Goal: Check status: Check status

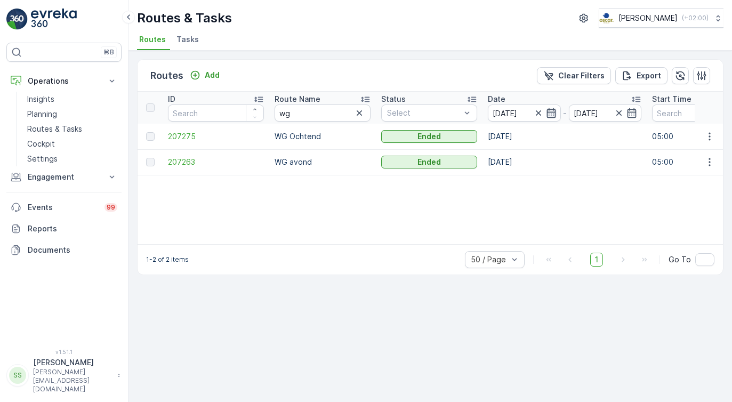
click at [554, 110] on icon "button" at bounding box center [550, 113] width 9 height 10
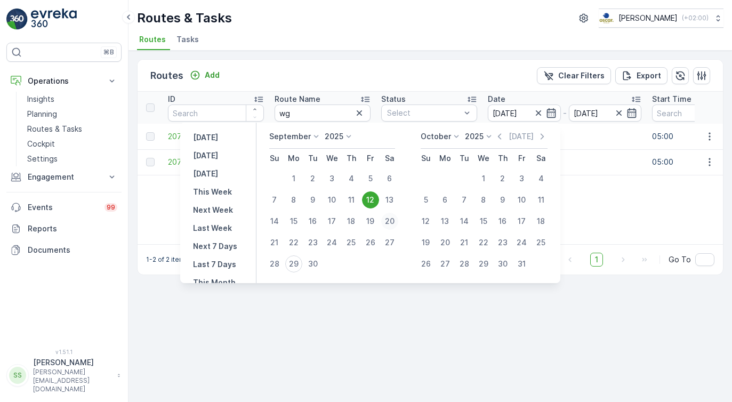
click at [391, 219] on div "20" at bounding box center [389, 221] width 17 height 17
type input "[DATE]"
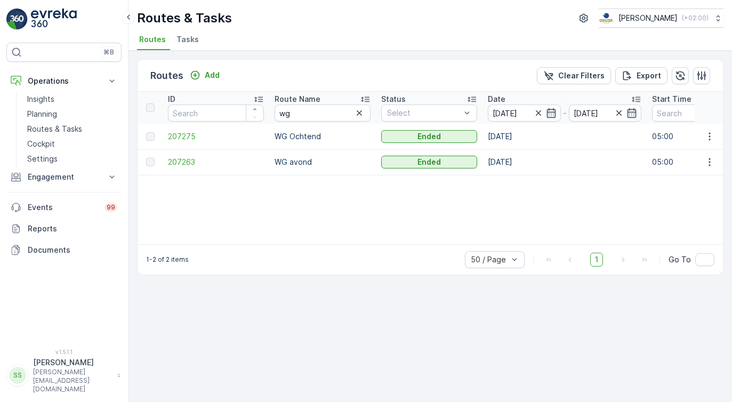
click at [391, 219] on div "ID Route Name wg Status Select Date [DATE] - [DATE] Start Time End Time Operati…" at bounding box center [430, 168] width 585 height 152
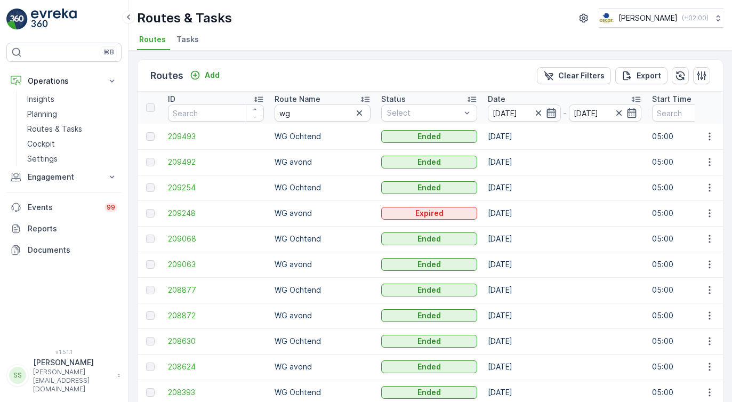
click at [552, 113] on icon "button" at bounding box center [551, 113] width 11 height 11
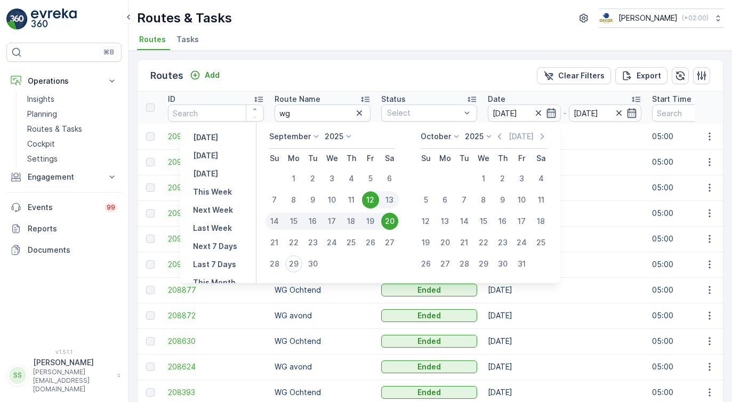
click at [388, 222] on div "20" at bounding box center [389, 221] width 17 height 17
type input "[DATE]"
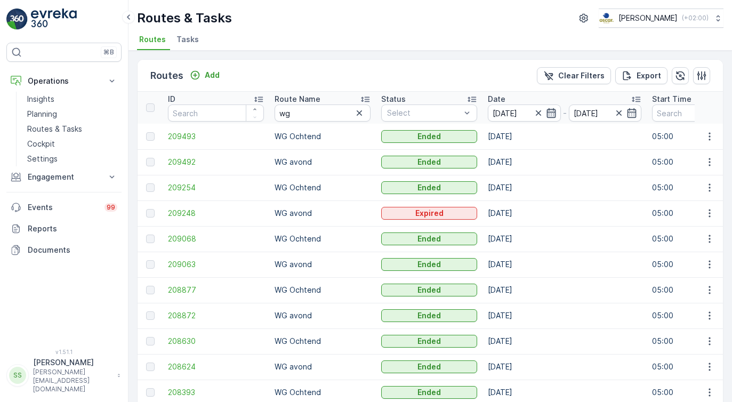
click at [550, 115] on icon "button" at bounding box center [551, 113] width 11 height 11
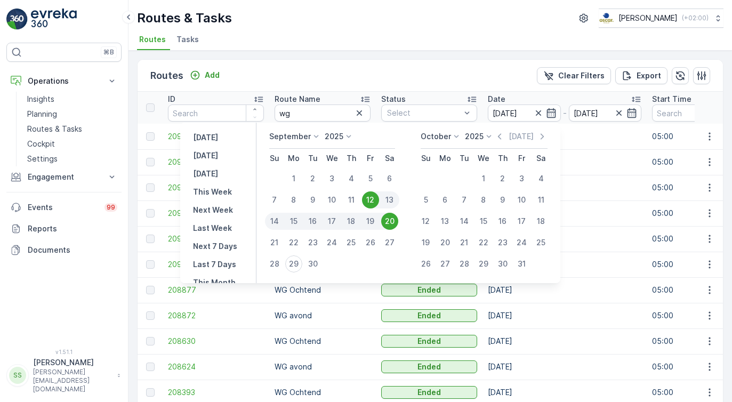
click at [394, 221] on div "20" at bounding box center [389, 221] width 17 height 17
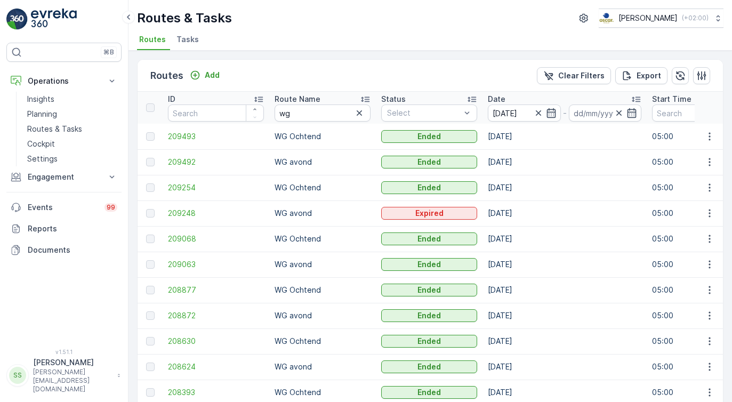
type input "[DATE]"
click at [504, 116] on input "[DATE]" at bounding box center [524, 112] width 73 height 17
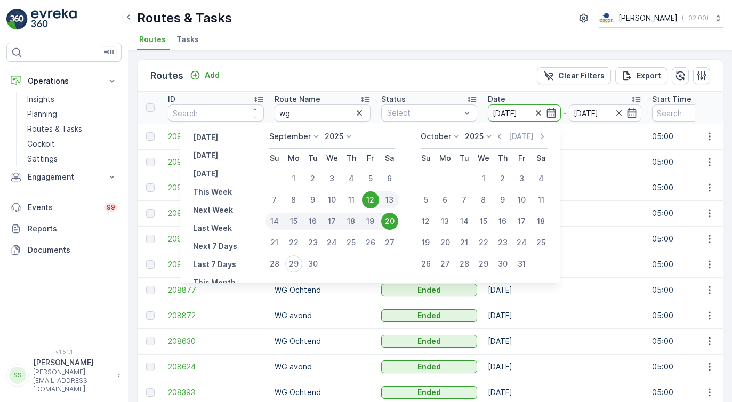
click at [392, 220] on div "20" at bounding box center [389, 221] width 17 height 17
type input "[DATE]"
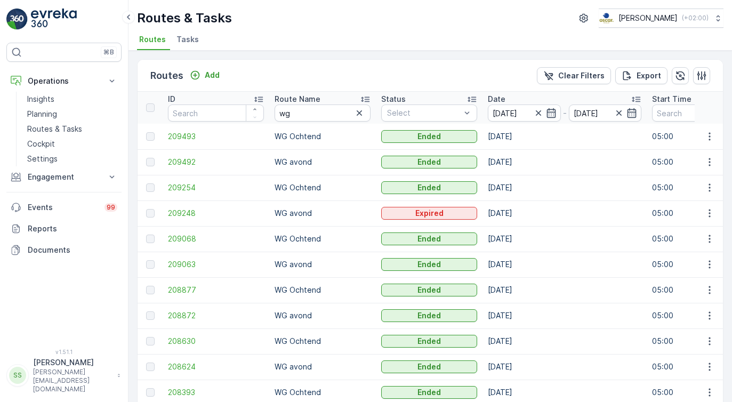
click at [429, 58] on div "Routes Add Clear Filters Export ID Route Name wg Status Select Date [DATE] - [D…" at bounding box center [429, 226] width 603 height 351
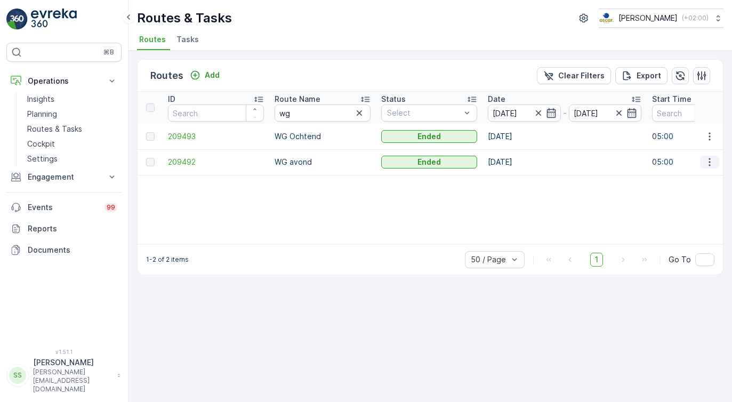
click at [719, 165] on button "button" at bounding box center [709, 162] width 19 height 13
click at [697, 197] on span "View Route Tracking" at bounding box center [691, 193] width 74 height 11
